Goal: Check status: Check status

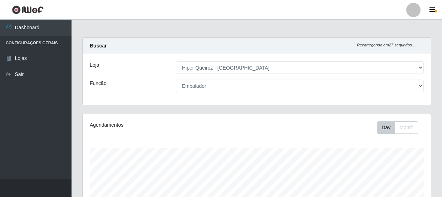
select select "513"
select select "1"
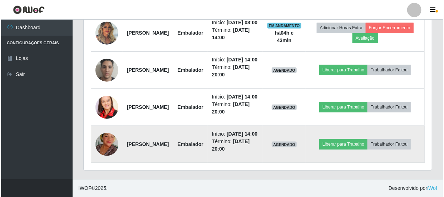
scroll to position [373, 0]
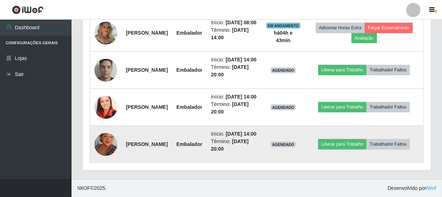
click at [103, 135] on img at bounding box center [105, 144] width 23 height 41
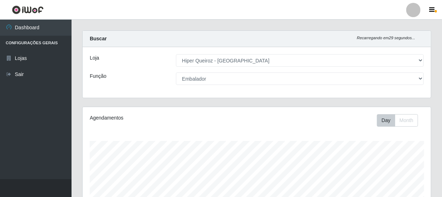
scroll to position [0, 0]
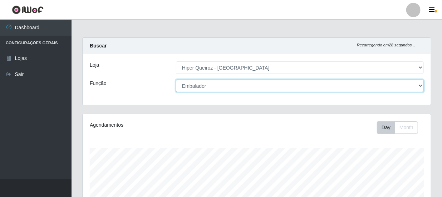
click at [420, 84] on select "[Selecione...] Embalador Embalador + Embalador ++ Operador de Caixa Operador de…" at bounding box center [300, 86] width 248 height 13
select select "73"
click at [176, 80] on select "[Selecione...] Embalador Embalador + Embalador ++ Operador de Caixa Operador de…" at bounding box center [300, 86] width 248 height 13
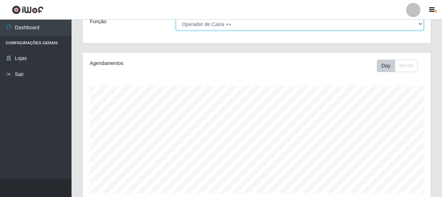
scroll to position [65, 0]
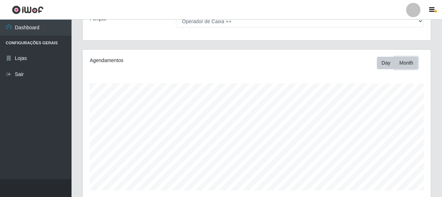
click at [404, 64] on button "Month" at bounding box center [406, 63] width 23 height 13
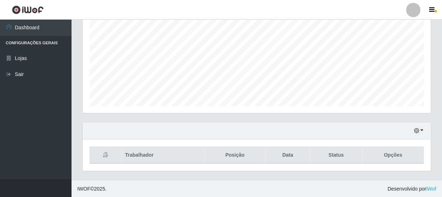
scroll to position [150, 0]
click at [421, 130] on button "button" at bounding box center [419, 131] width 10 height 8
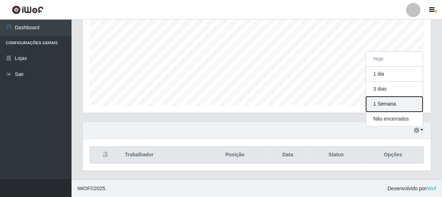
click at [384, 103] on button "1 Semana" at bounding box center [394, 104] width 56 height 15
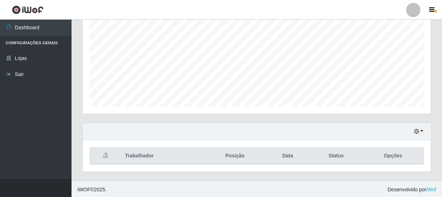
scroll to position [150, 0]
